Goal: Register for event/course

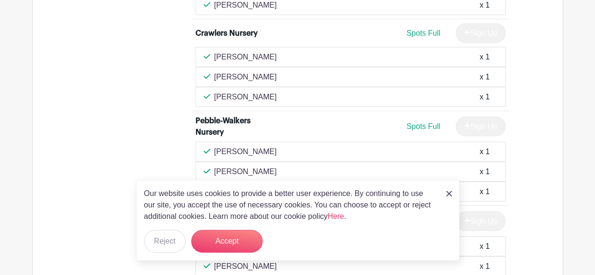
scroll to position [1067, 0]
click at [226, 237] on button "Accept" at bounding box center [226, 241] width 71 height 23
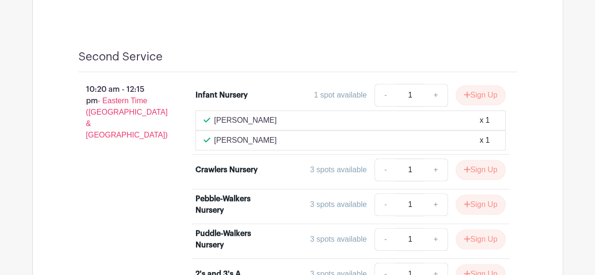
scroll to position [2131, 0]
click at [475, 159] on button "Sign Up" at bounding box center [481, 169] width 50 height 20
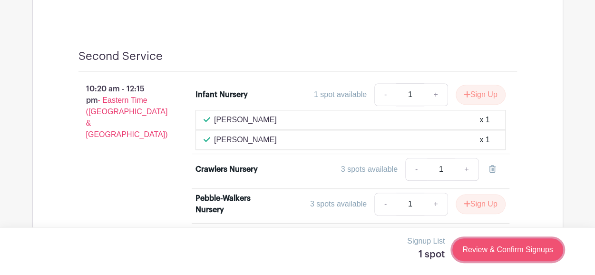
click at [481, 248] on link "Review & Confirm Signups" at bounding box center [508, 249] width 110 height 23
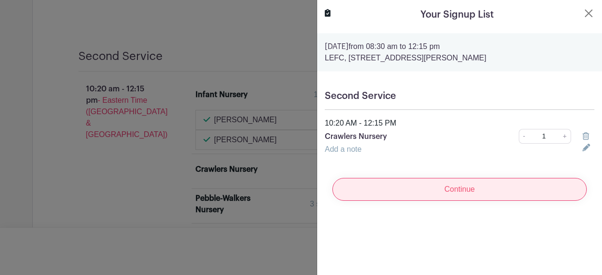
click at [425, 186] on input "Continue" at bounding box center [460, 189] width 255 height 23
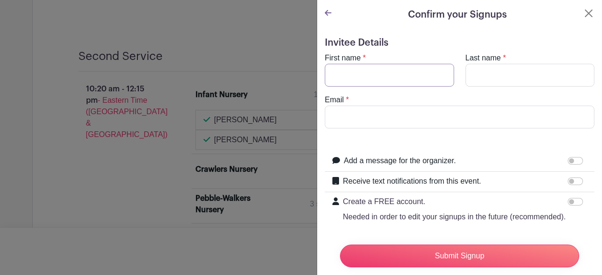
click at [356, 71] on input "First name" at bounding box center [389, 75] width 129 height 23
type input "[PERSON_NAME]"
click at [500, 76] on input "Last name" at bounding box center [530, 75] width 129 height 23
type input "[PERSON_NAME]"
click at [404, 114] on input "Email" at bounding box center [460, 117] width 270 height 23
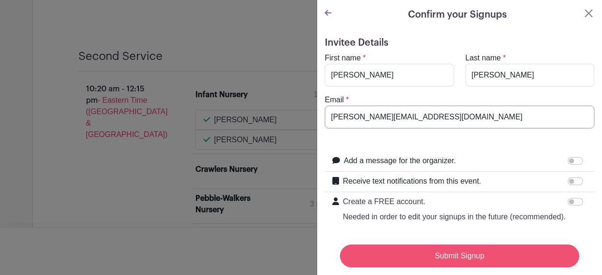
type input "[PERSON_NAME][EMAIL_ADDRESS][DOMAIN_NAME]"
click at [468, 248] on input "Submit Signup" at bounding box center [459, 256] width 239 height 23
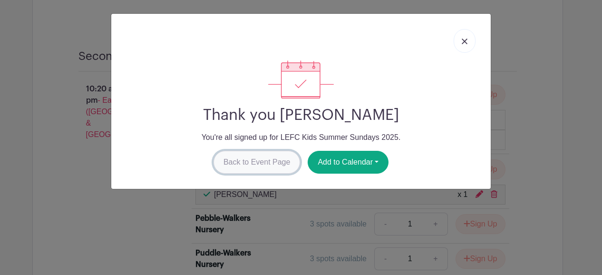
click at [279, 163] on link "Back to Event Page" at bounding box center [257, 162] width 87 height 23
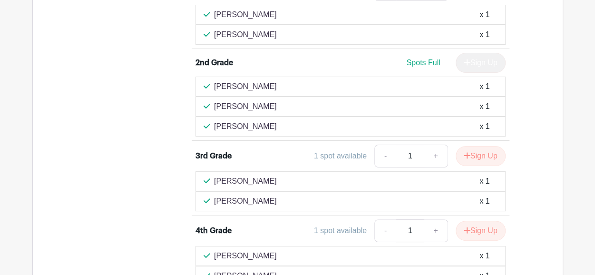
scroll to position [1937, 0]
